Goal: Find specific page/section: Find specific page/section

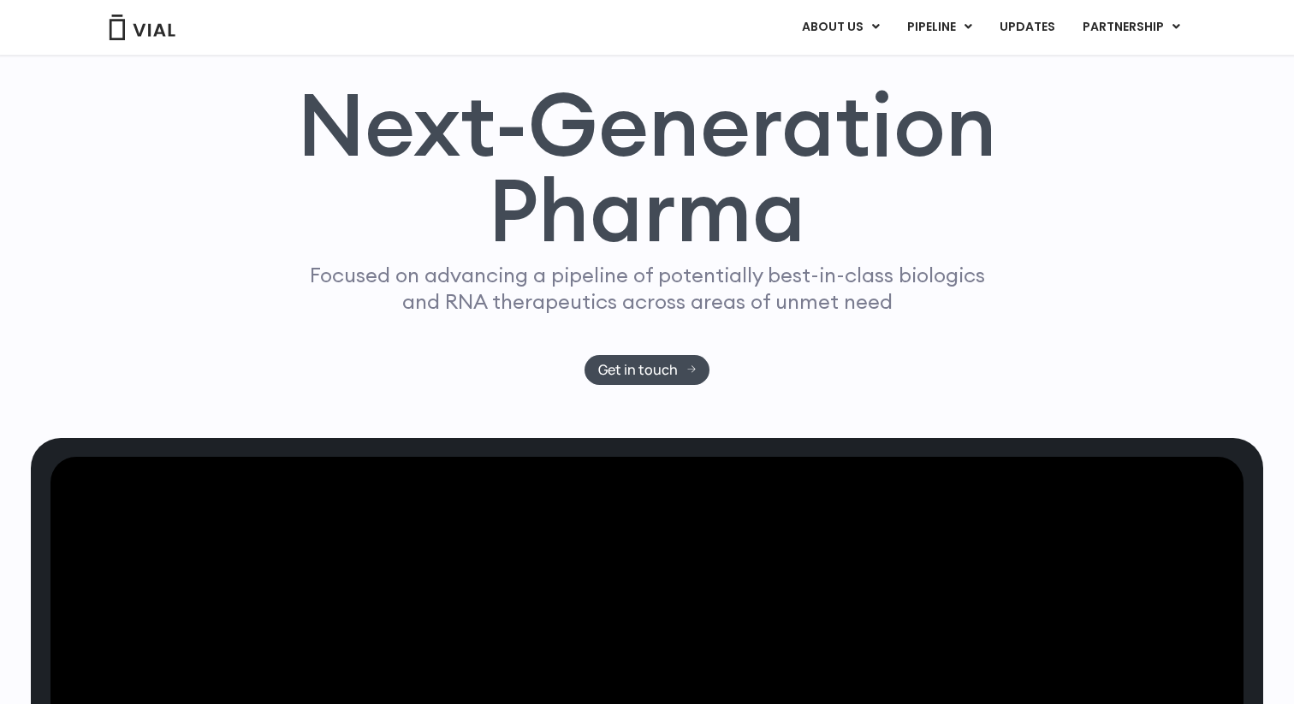
scroll to position [164, 0]
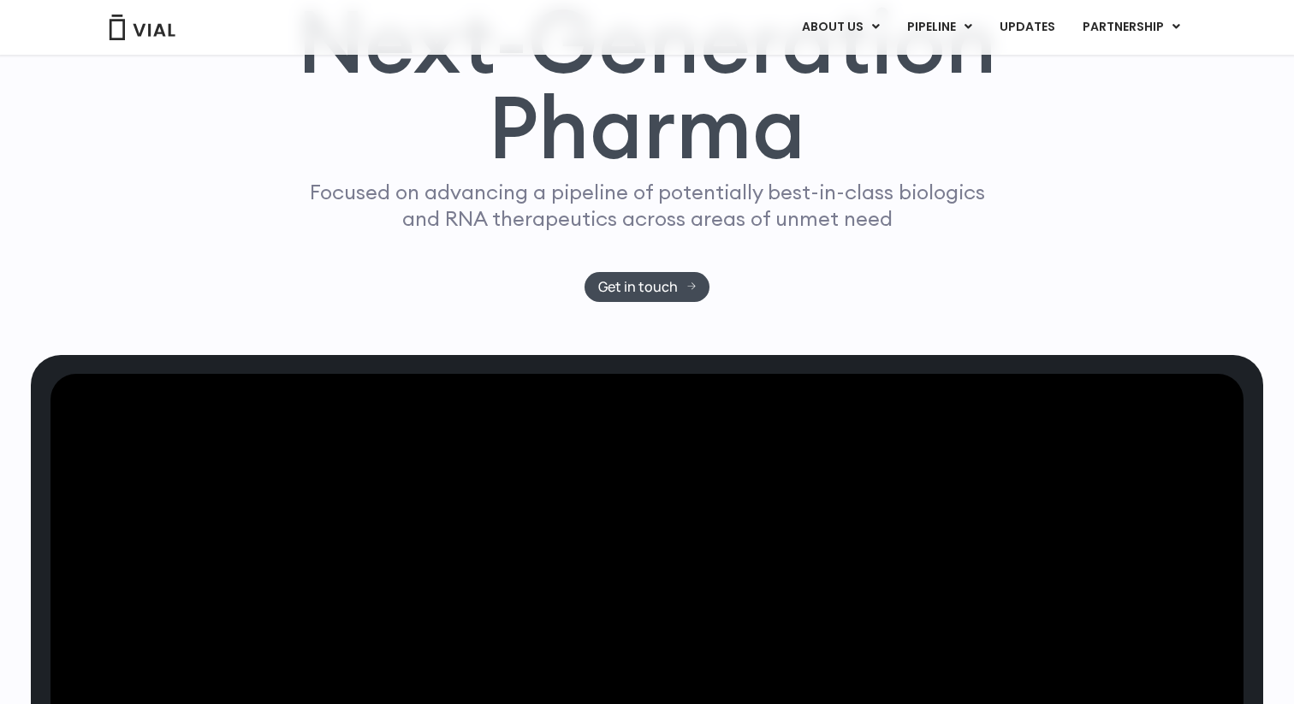
click at [798, 194] on p "Focused on advancing a pipeline of potentially best-in-class biologics and RNA …" at bounding box center [647, 205] width 690 height 53
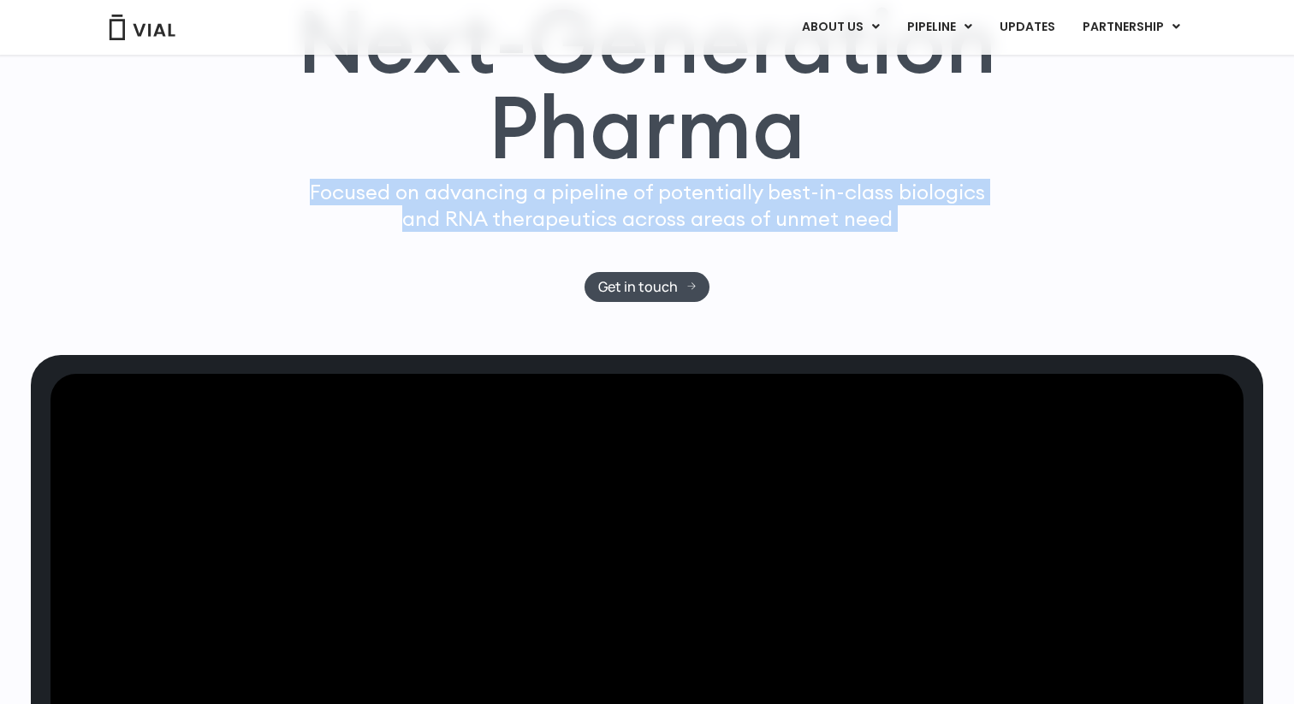
click at [798, 194] on p "Focused on advancing a pipeline of potentially best-in-class biologics and RNA …" at bounding box center [647, 205] width 690 height 53
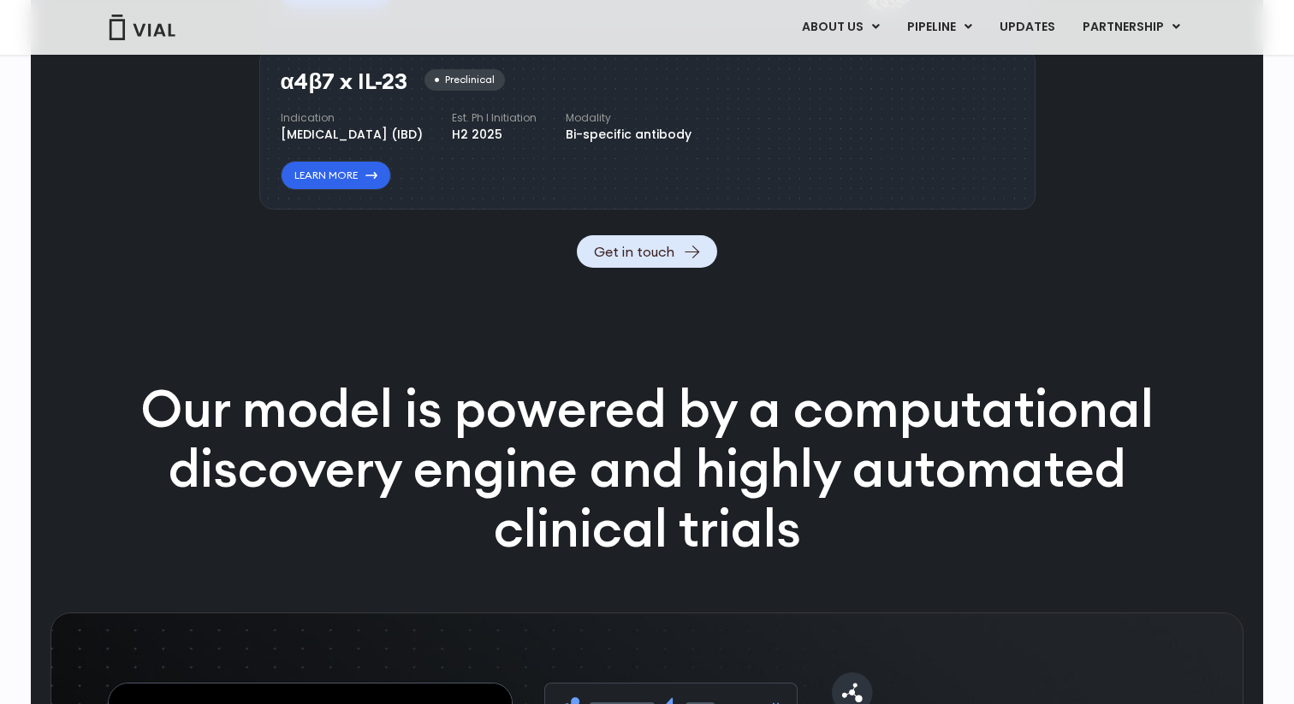
scroll to position [2200, 0]
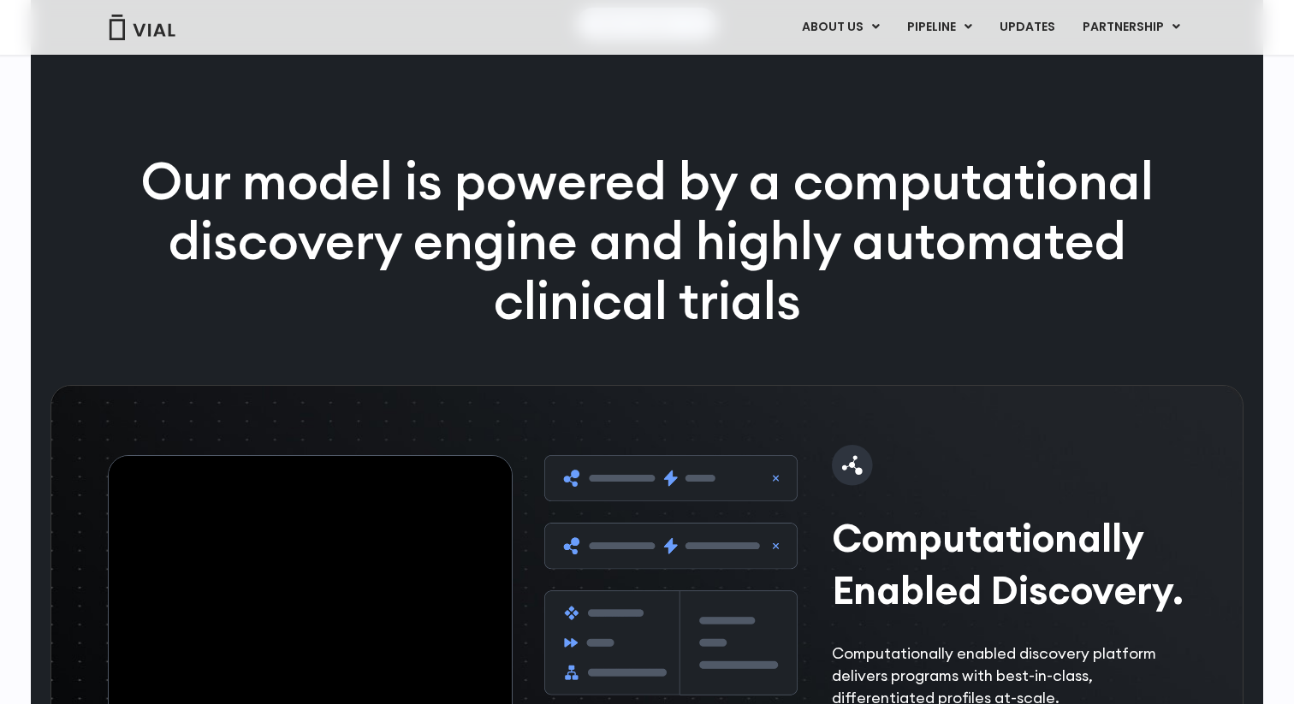
click at [720, 287] on p "Our model is powered by a computational discovery engine and highly automated c…" at bounding box center [647, 240] width 1102 height 179
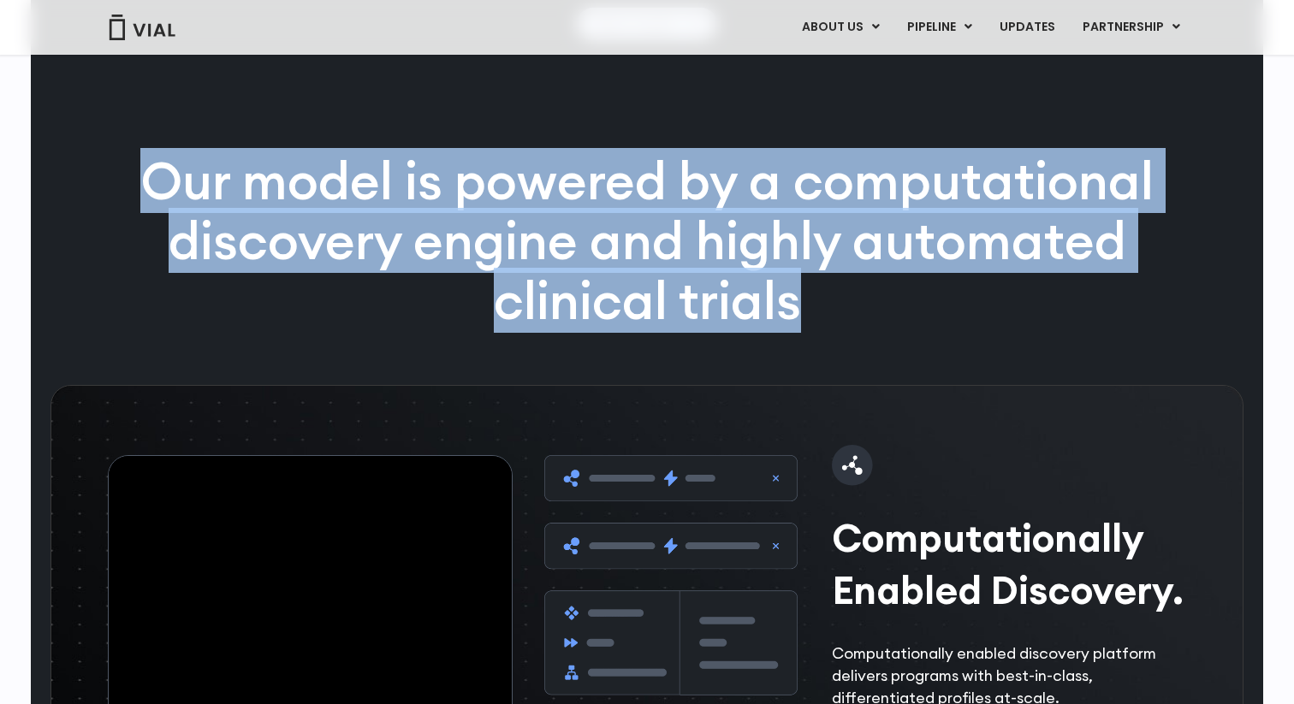
click at [720, 287] on p "Our model is powered by a computational discovery engine and highly automated c…" at bounding box center [647, 240] width 1102 height 179
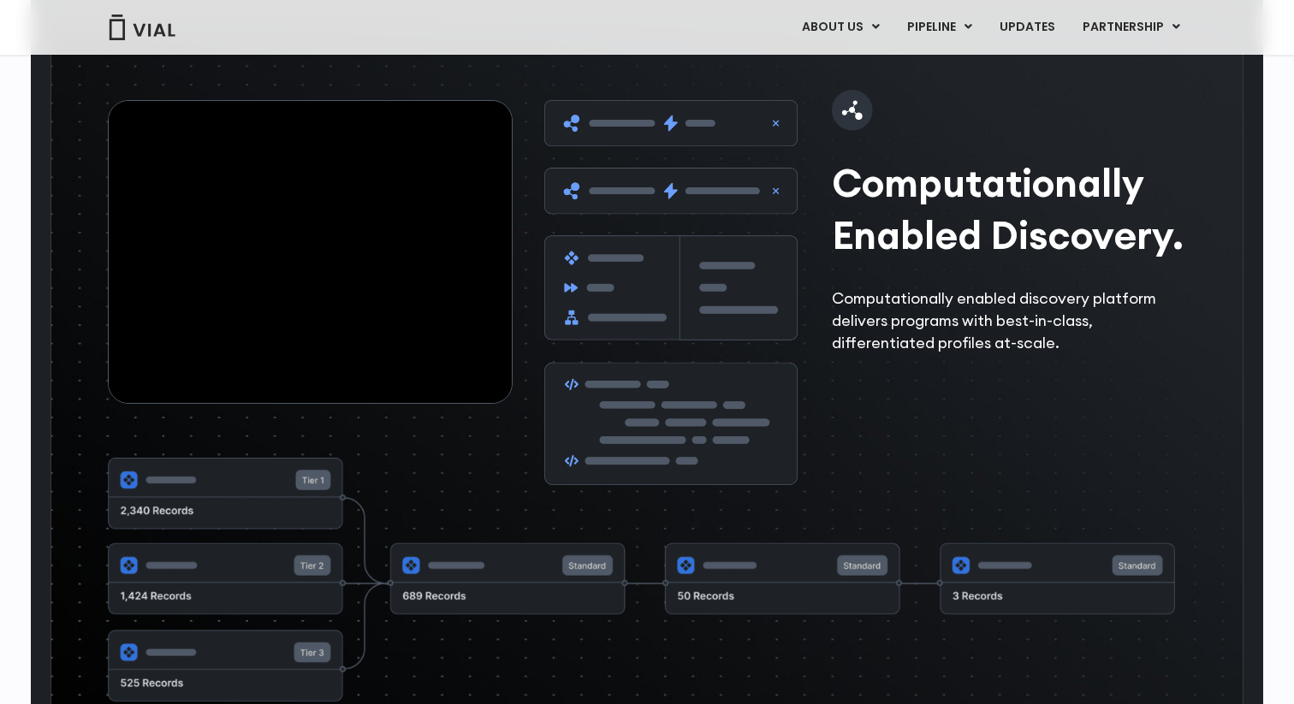
scroll to position [2494, 0]
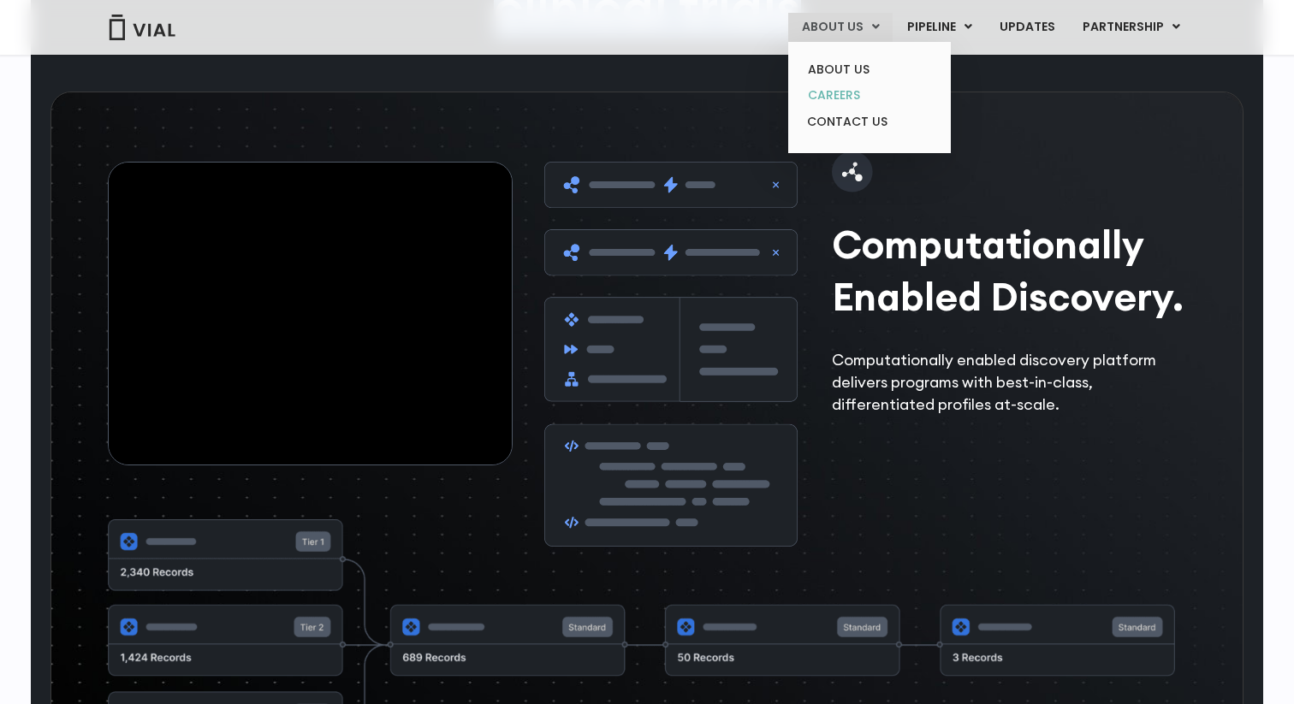
click at [859, 103] on link "CAREERS" at bounding box center [869, 95] width 150 height 27
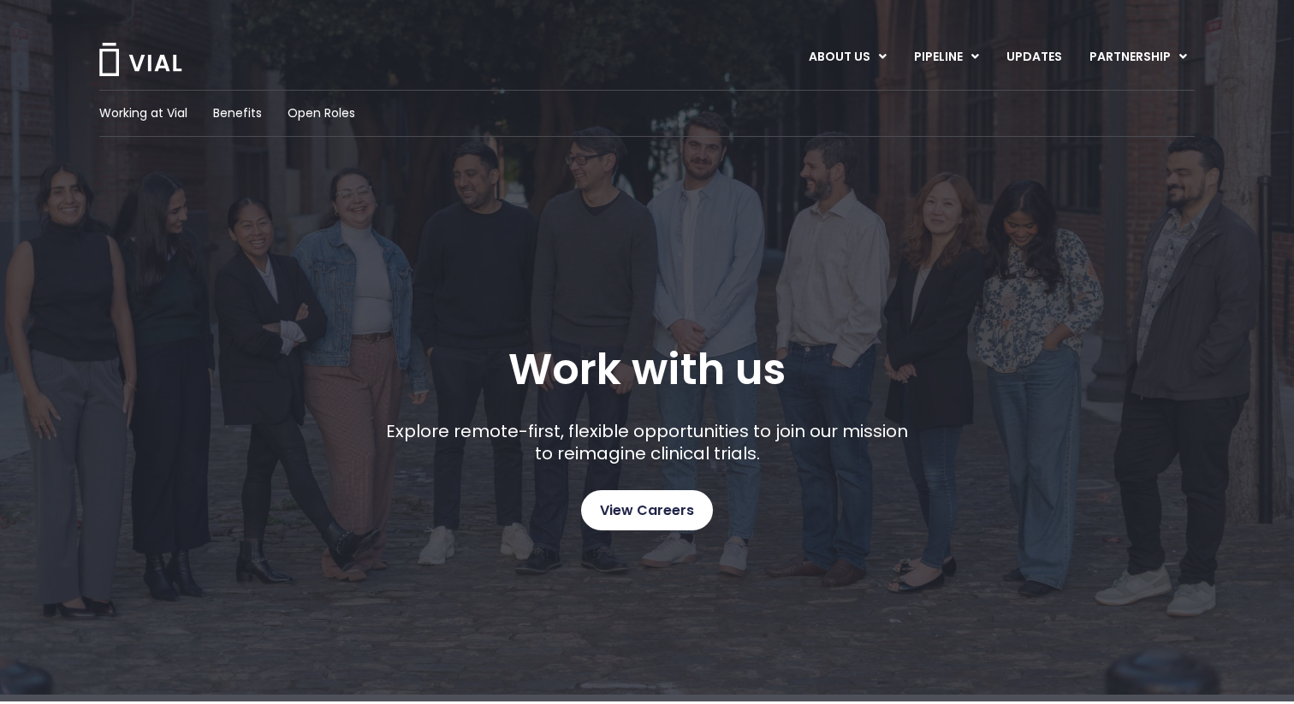
click at [657, 507] on span "View Careers" at bounding box center [647, 511] width 94 height 22
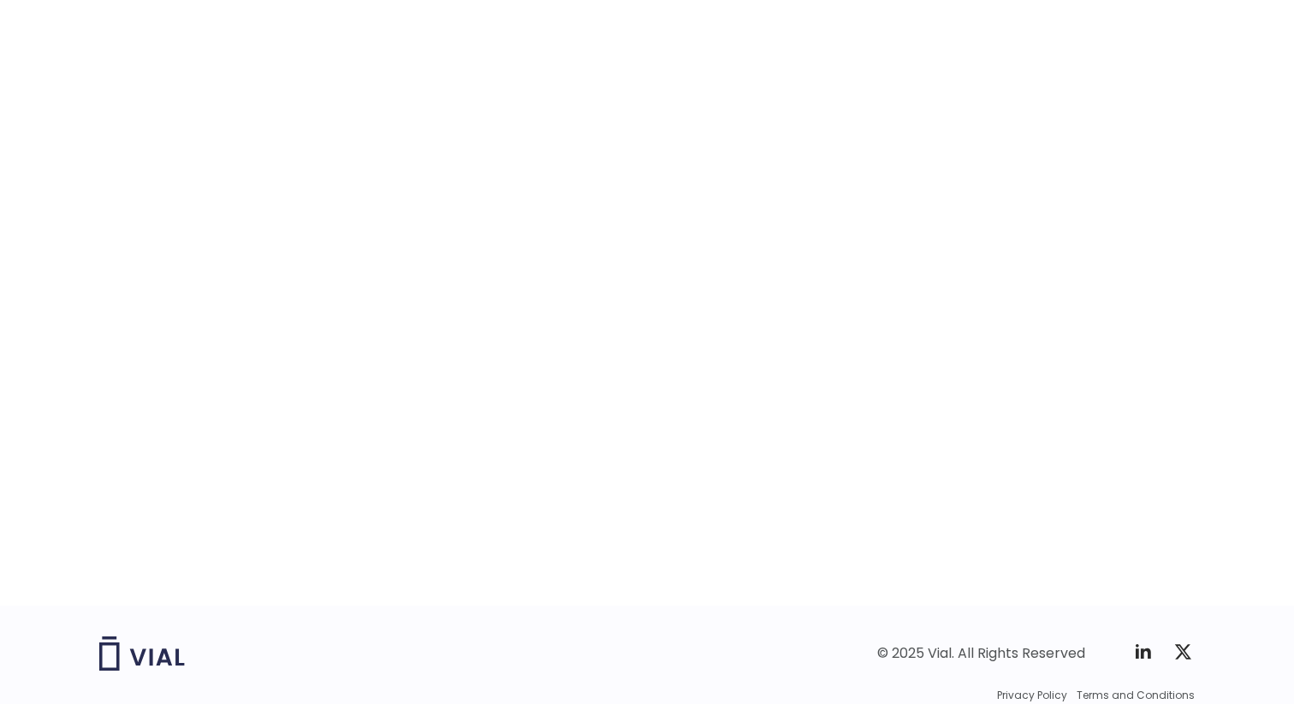
scroll to position [2589, 0]
